Goal: Transaction & Acquisition: Purchase product/service

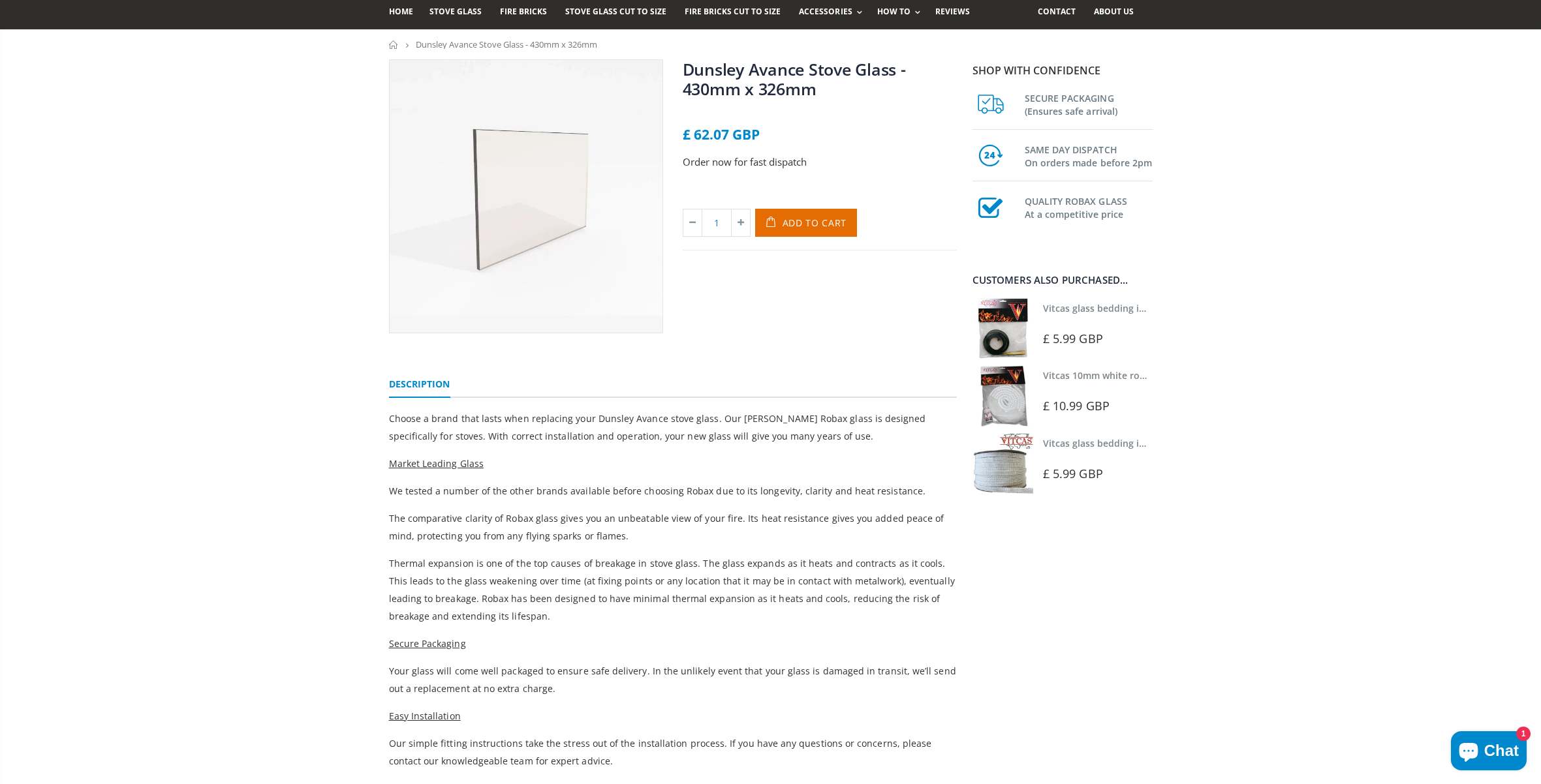
scroll to position [94, 0]
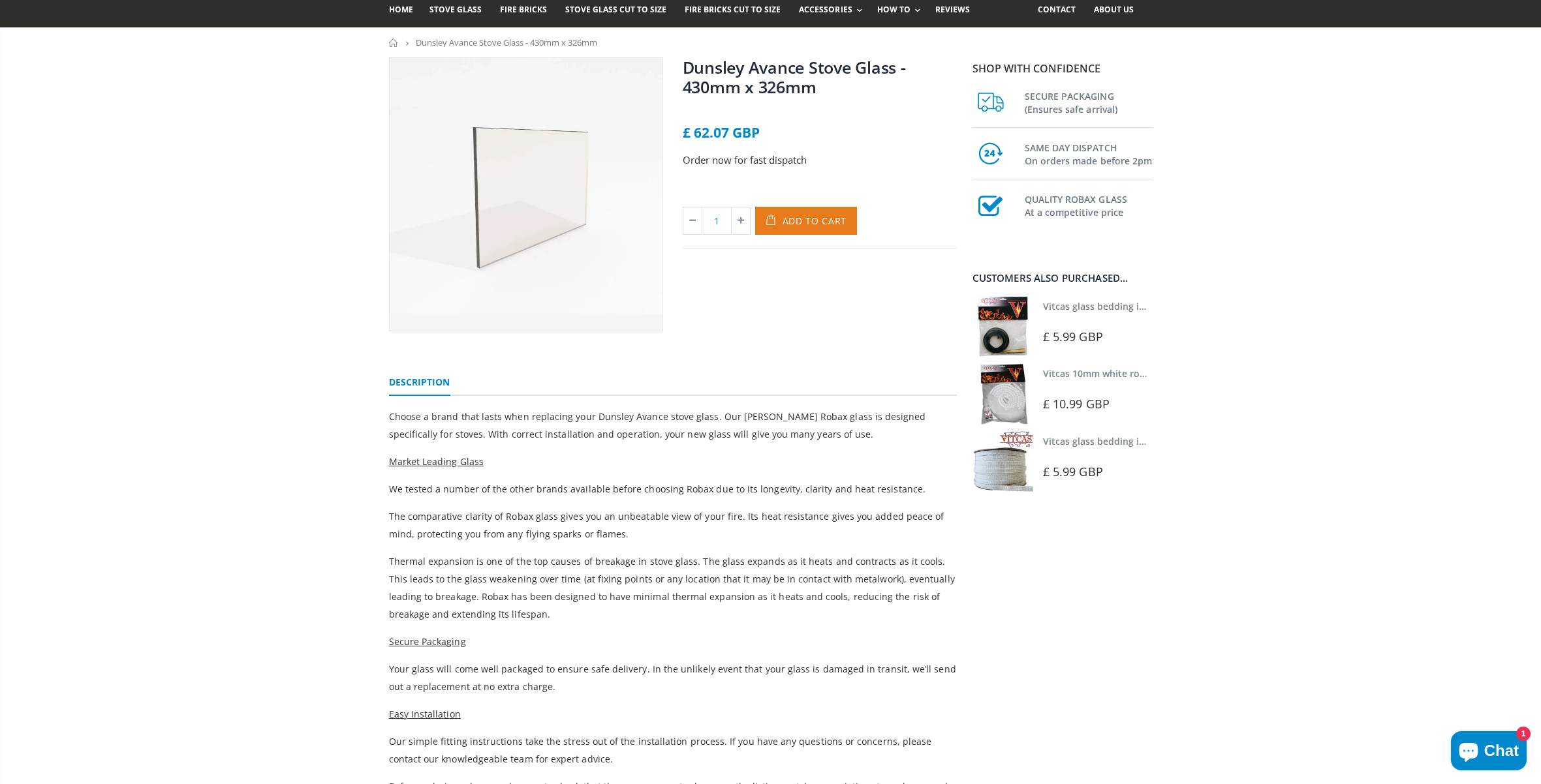
click at [807, 224] on span "Add to Cart" at bounding box center [814, 220] width 65 height 12
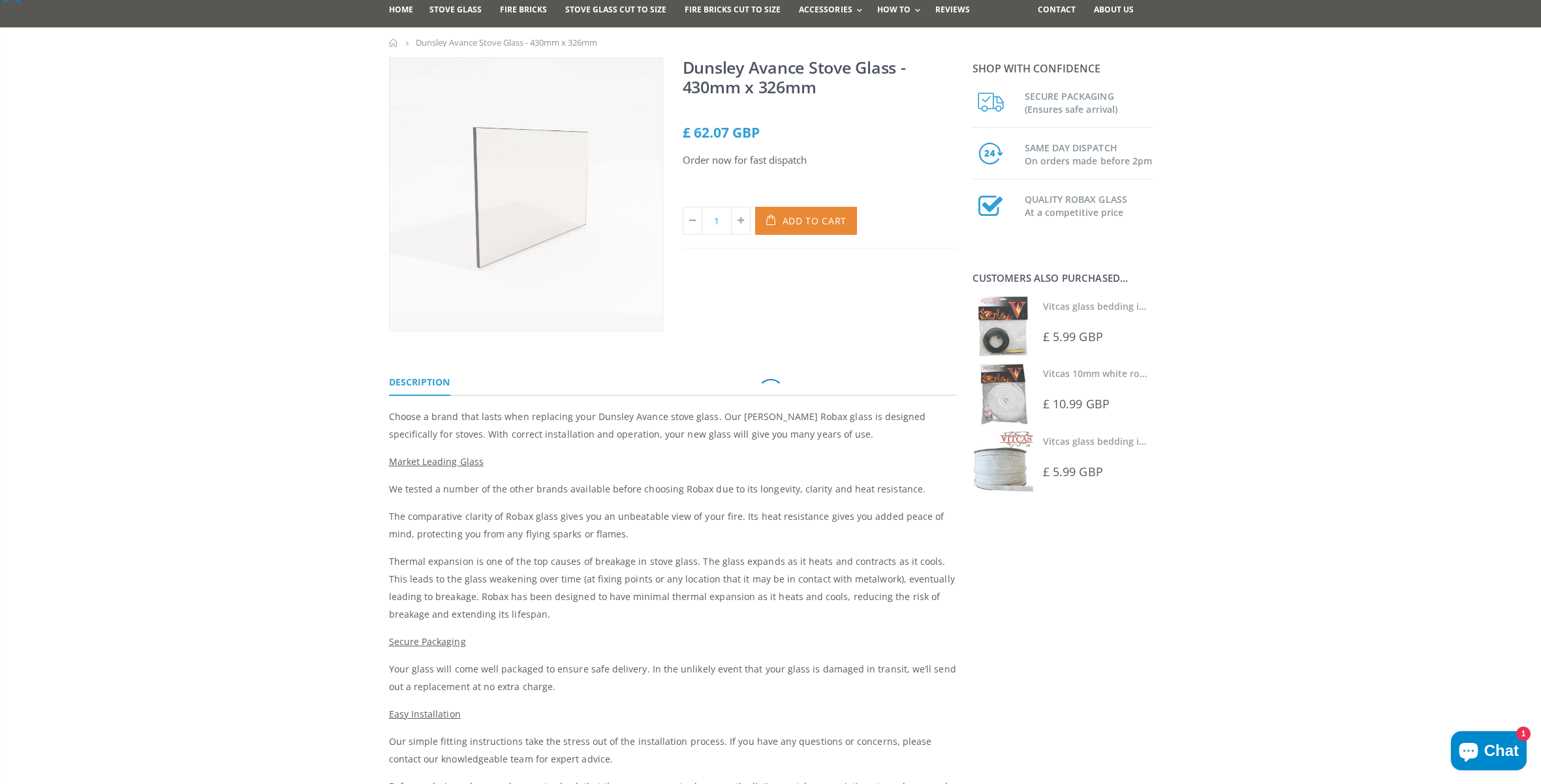
scroll to position [0, 0]
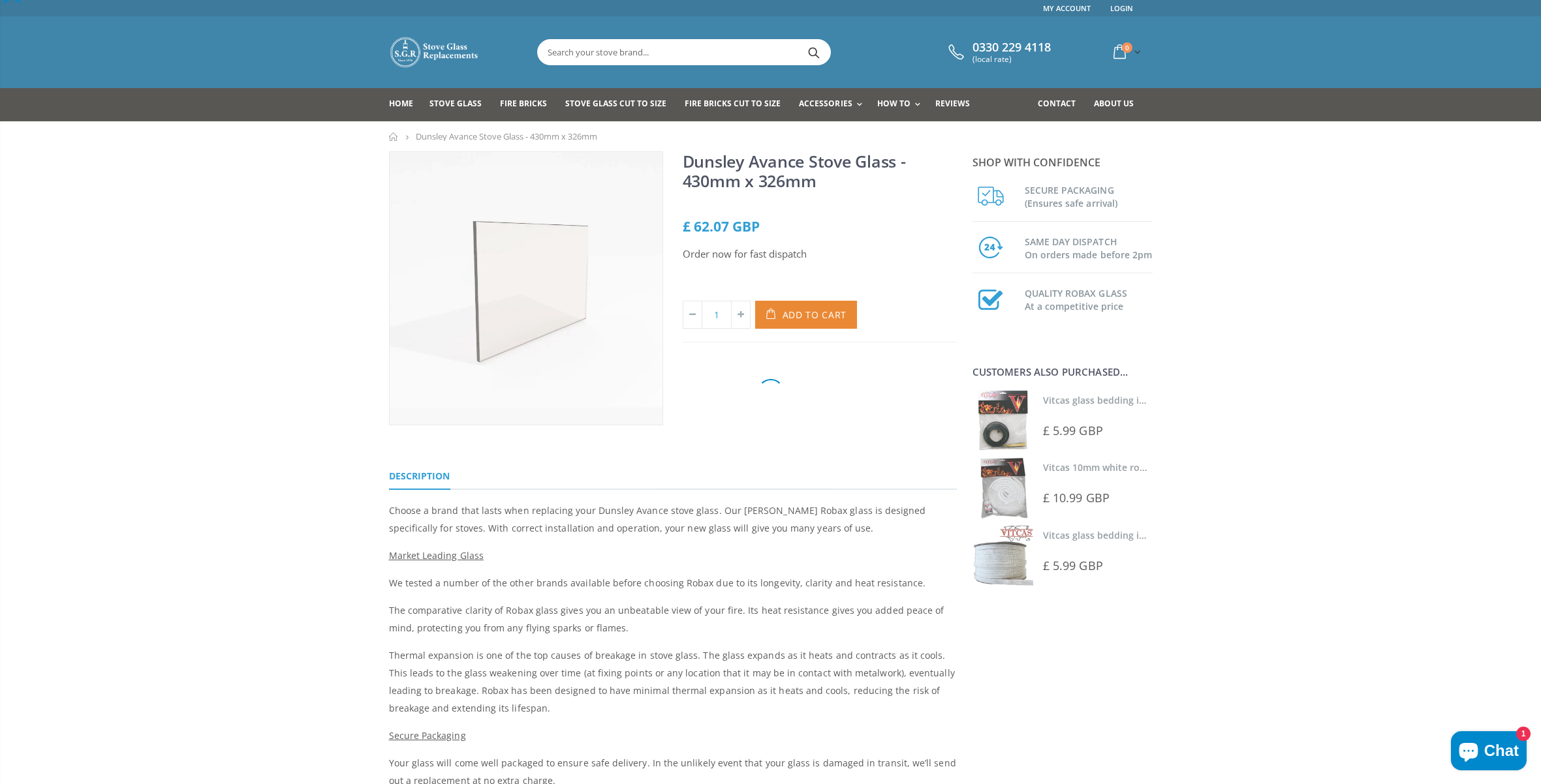
click at [1112, 46] on div at bounding box center [770, 392] width 1541 height 784
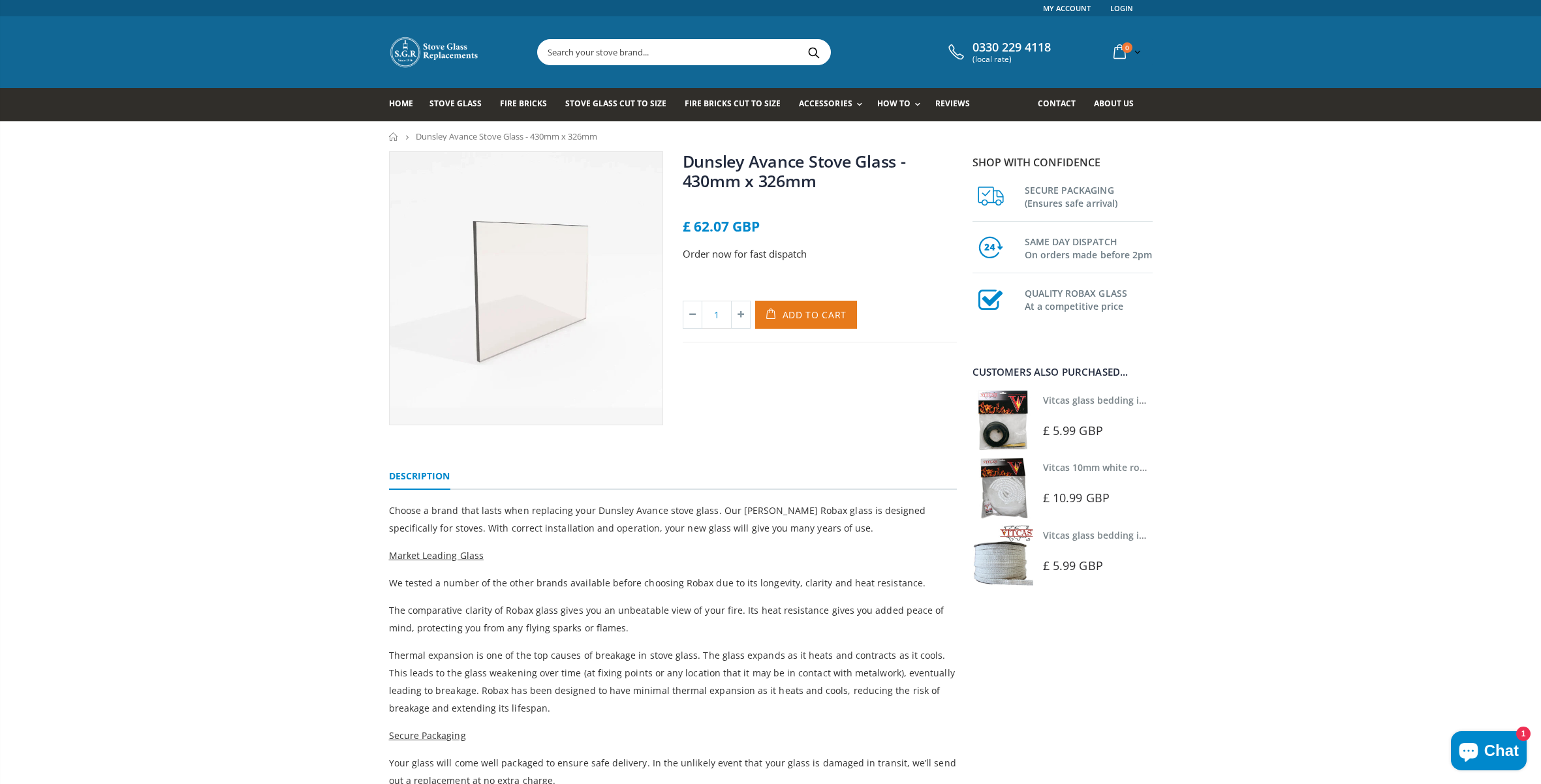
click at [818, 313] on span "Add to Cart" at bounding box center [814, 315] width 65 height 12
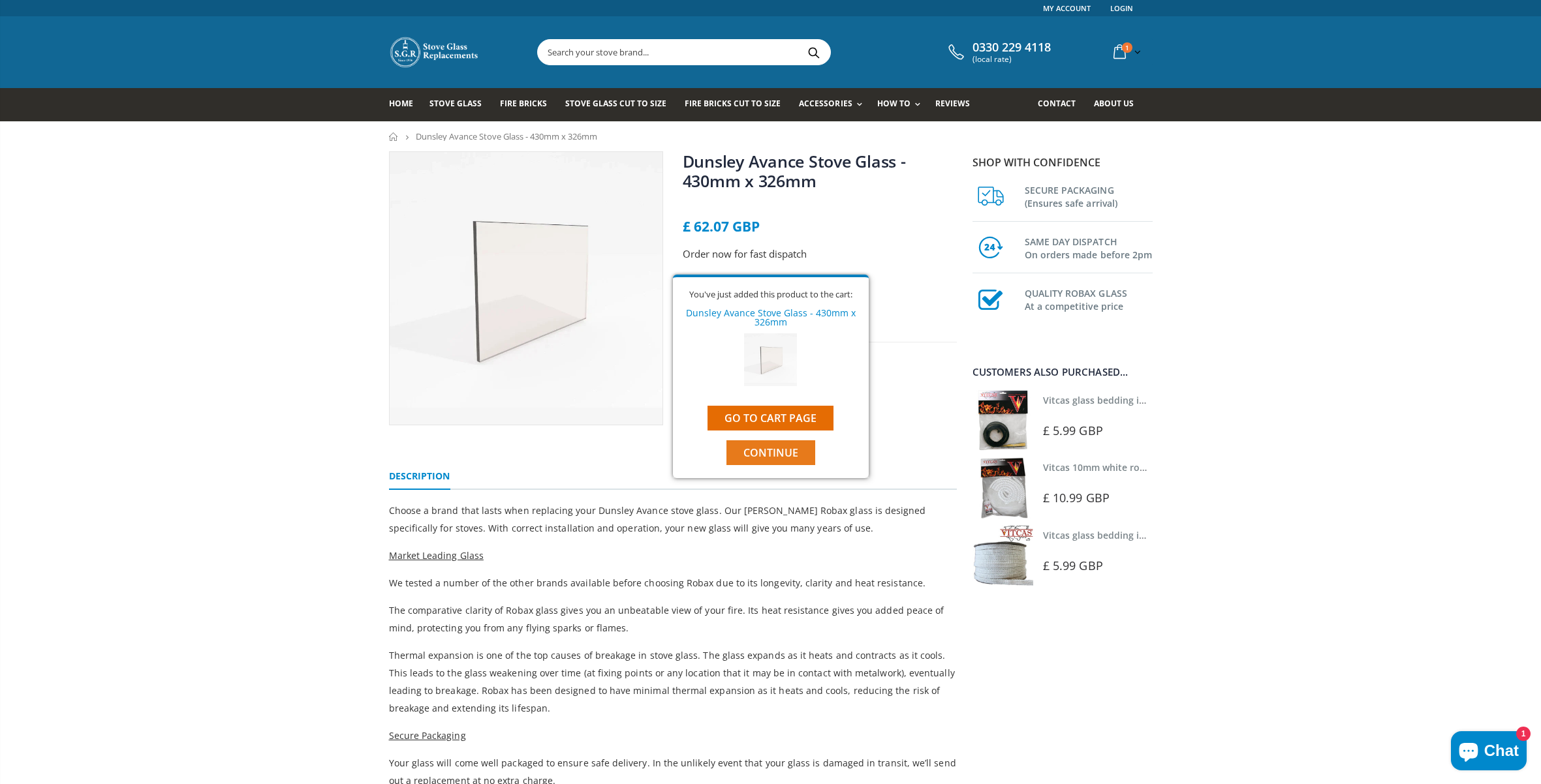
click at [781, 453] on span "Continue" at bounding box center [770, 453] width 55 height 15
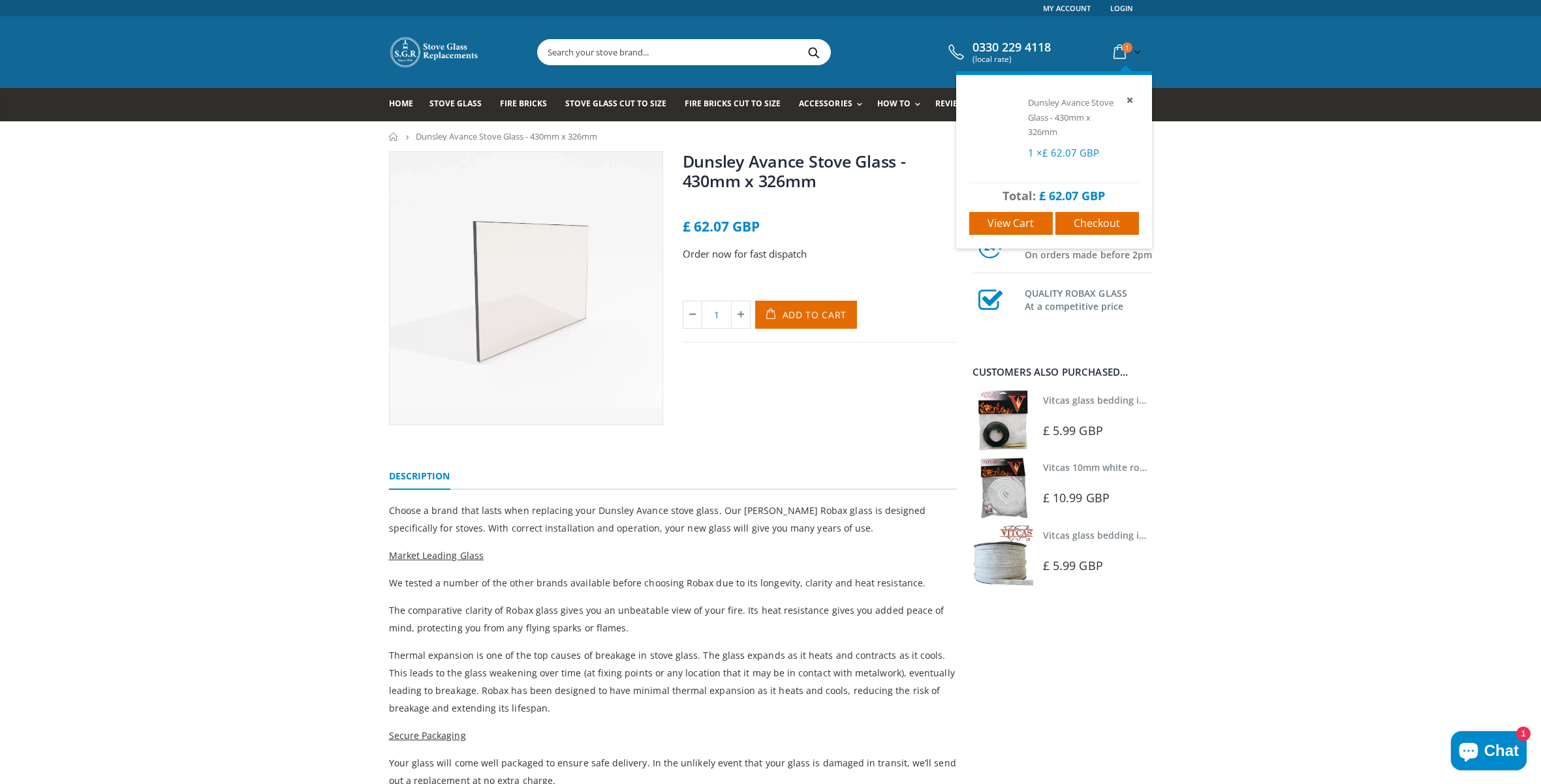
click at [1119, 53] on icon at bounding box center [1120, 52] width 23 height 24
click at [1008, 224] on span "View cart" at bounding box center [1010, 224] width 47 height 15
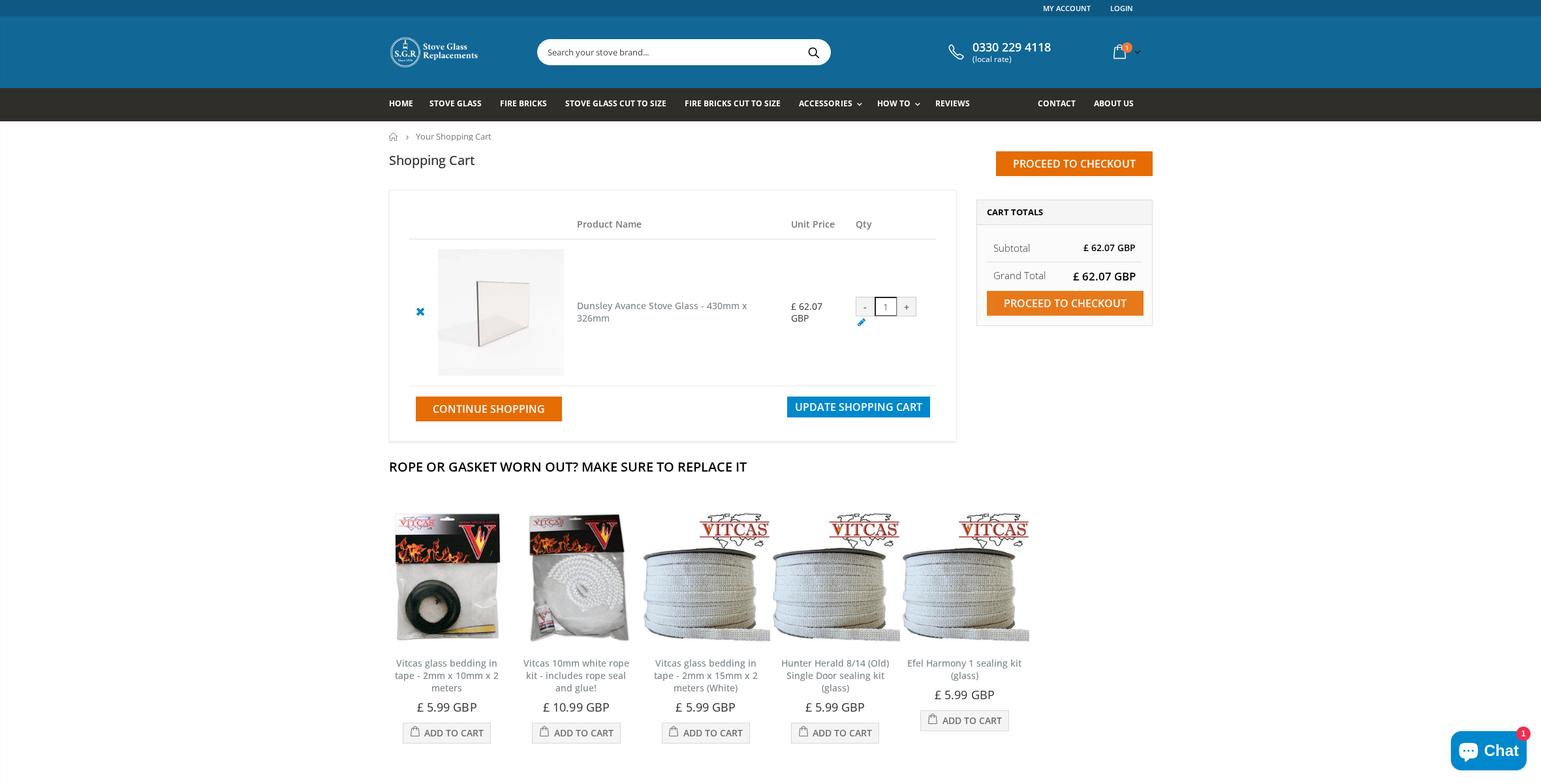
click at [1057, 303] on input "Proceed to checkout" at bounding box center [1064, 303] width 156 height 25
